Goal: Find specific page/section: Find specific page/section

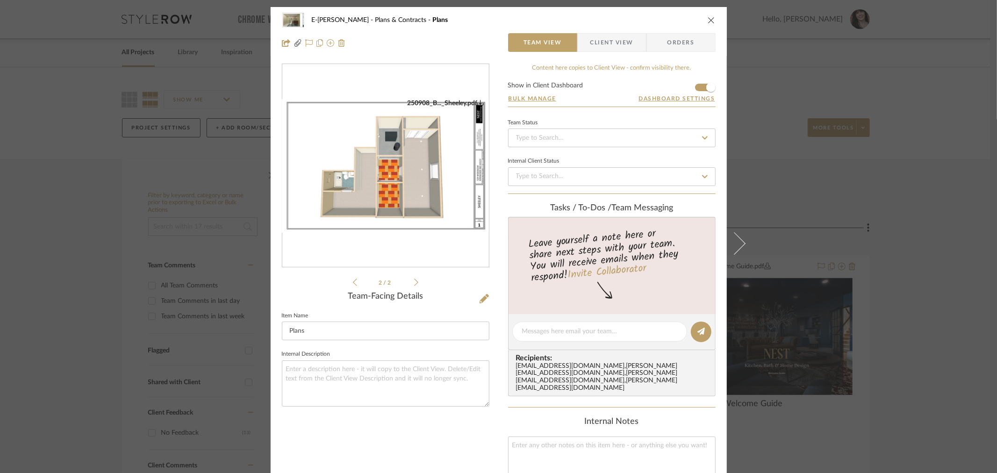
click at [708, 17] on icon "close" at bounding box center [711, 19] width 7 height 7
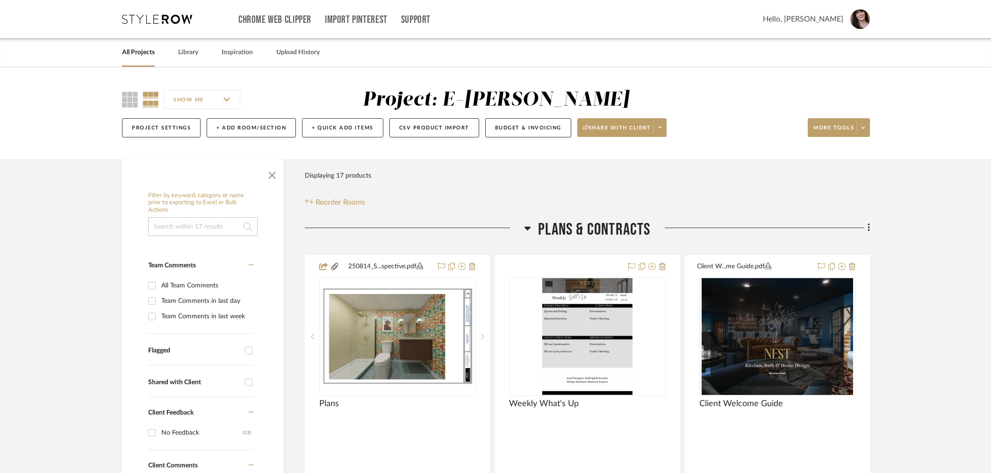
click at [142, 50] on link "All Projects" at bounding box center [138, 52] width 33 height 13
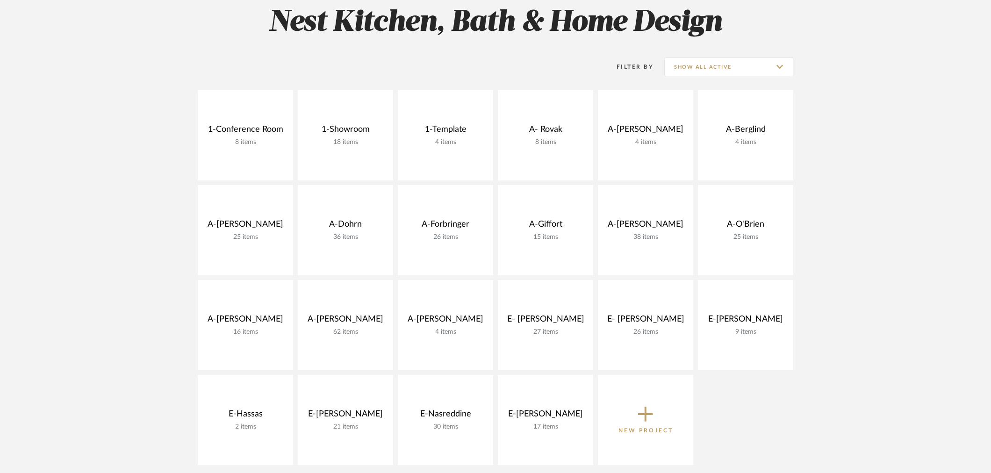
scroll to position [156, 0]
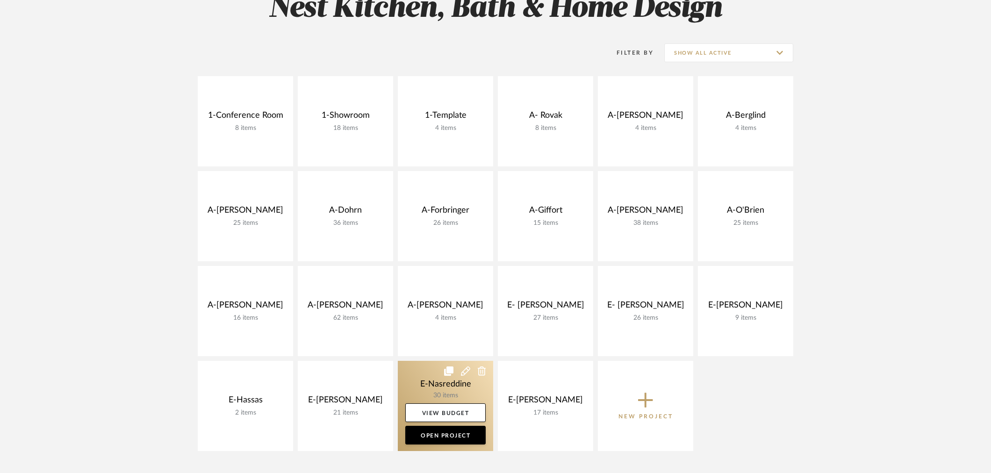
click at [446, 384] on link at bounding box center [445, 406] width 95 height 90
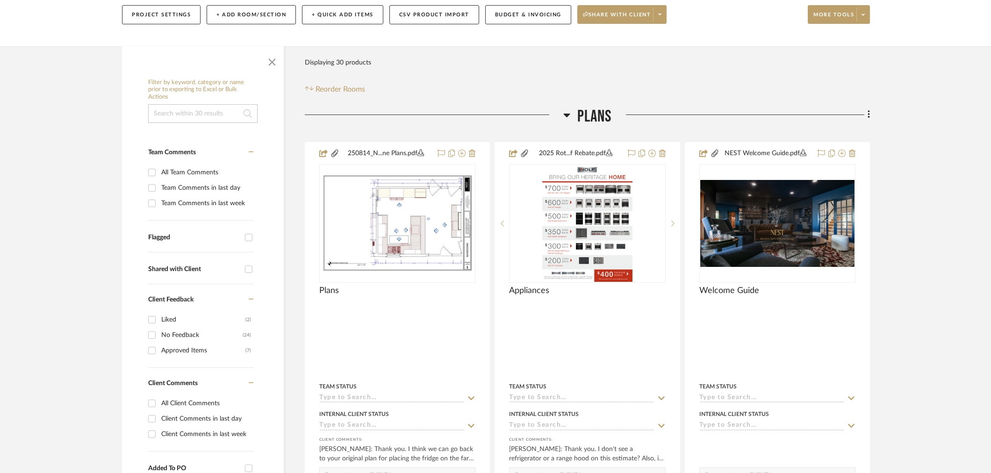
scroll to position [156, 0]
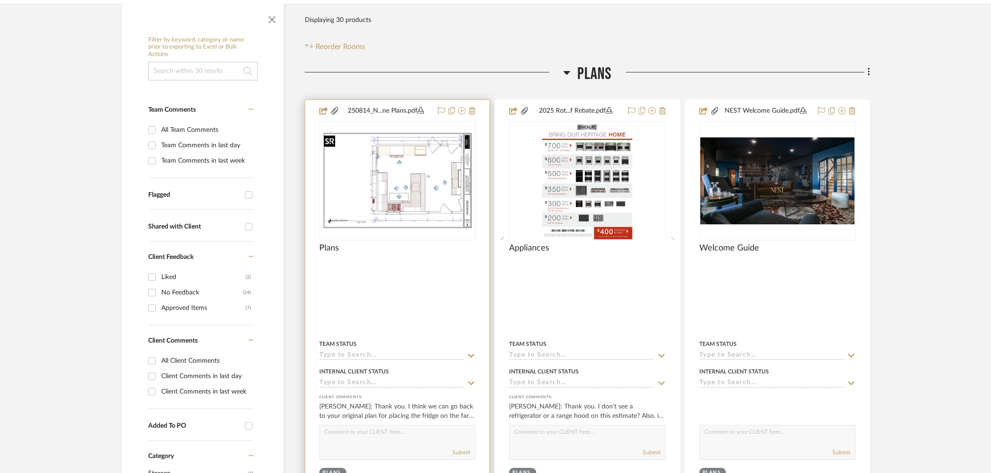
click at [0, 0] on img at bounding box center [0, 0] width 0 height 0
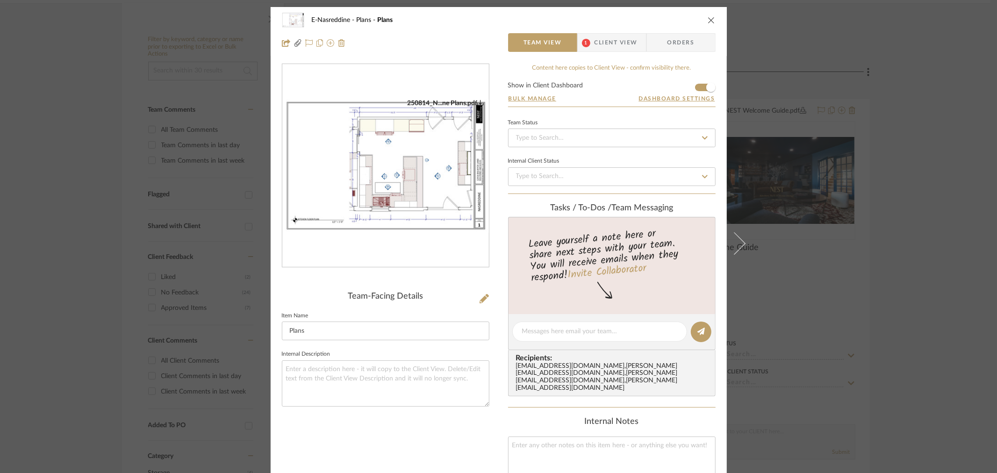
click at [433, 172] on img "0" at bounding box center [385, 166] width 207 height 134
click at [622, 37] on span "Client View" at bounding box center [616, 42] width 43 height 19
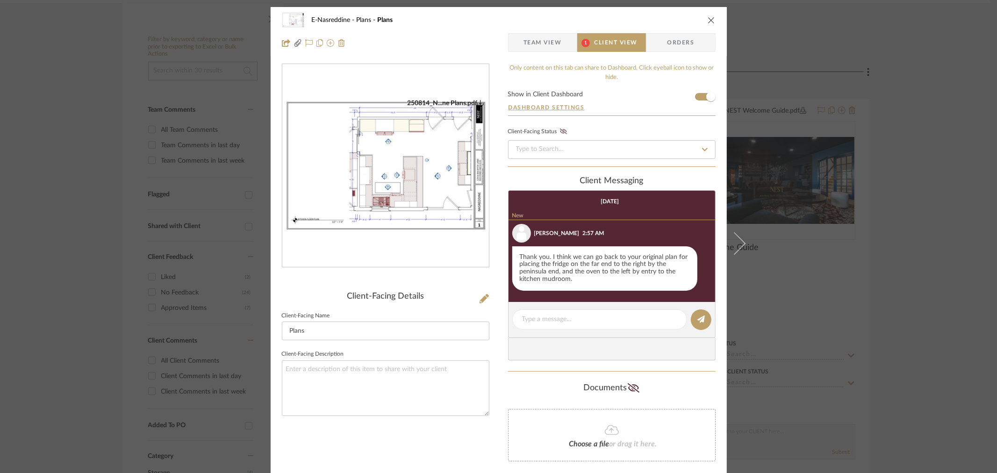
click at [588, 260] on div "Thank you. I think we can go back to your original plan for placing the fridge …" at bounding box center [604, 268] width 185 height 45
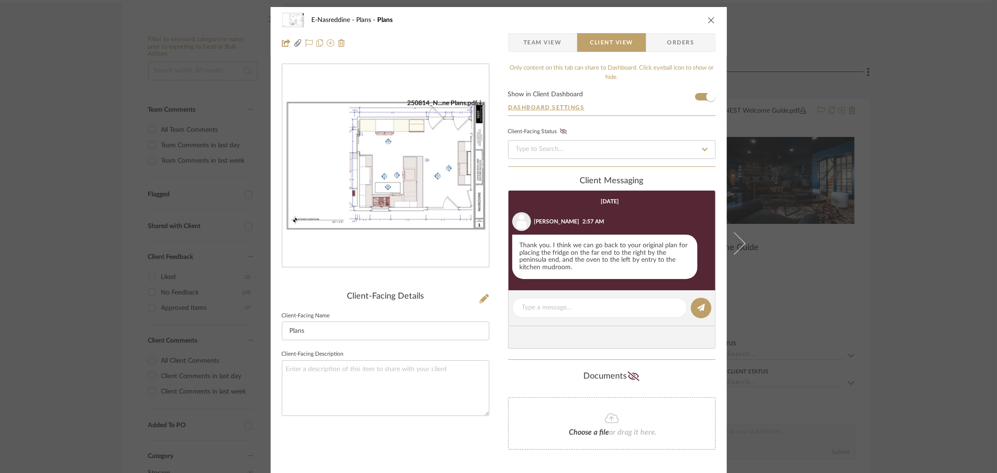
click at [708, 20] on icon "close" at bounding box center [711, 19] width 7 height 7
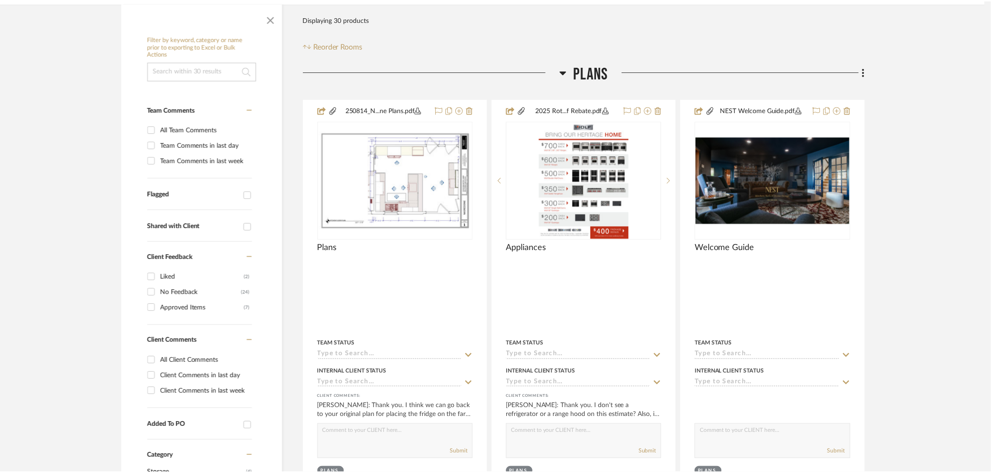
scroll to position [156, 0]
